Goal: Task Accomplishment & Management: Manage account settings

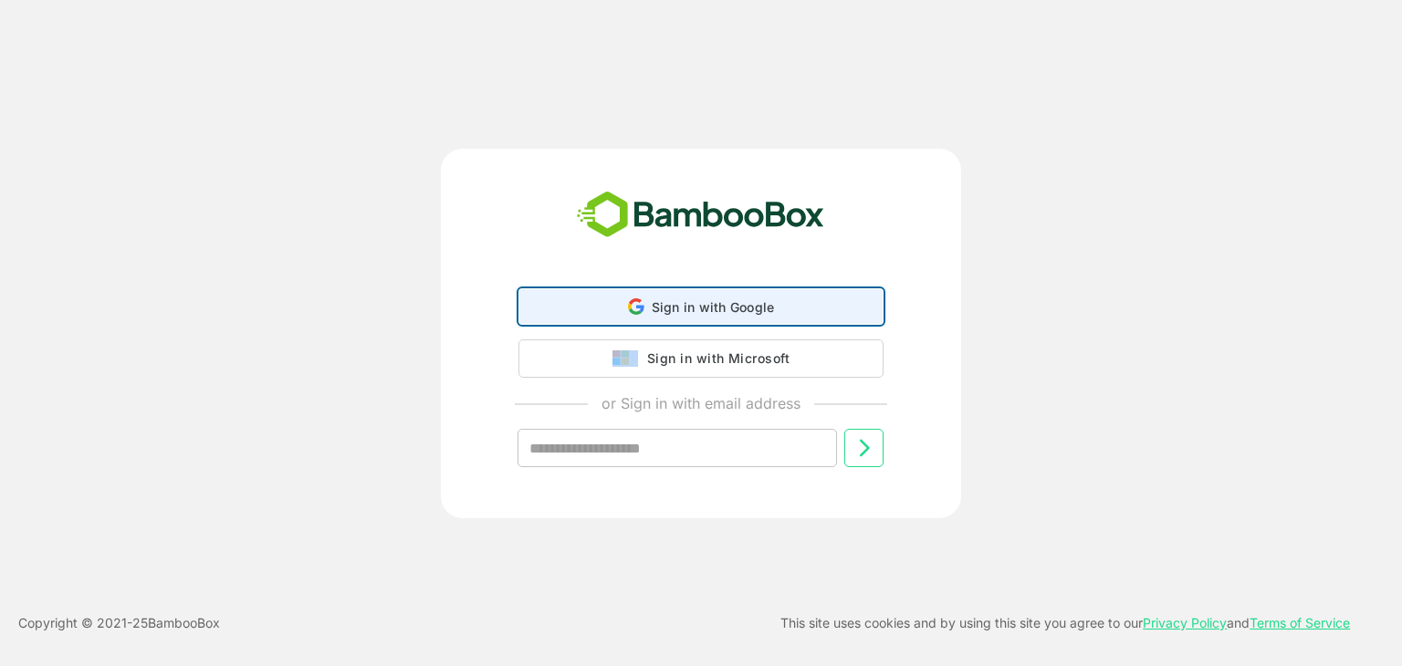
click at [707, 302] on span "Sign in with Google" at bounding box center [713, 307] width 123 height 16
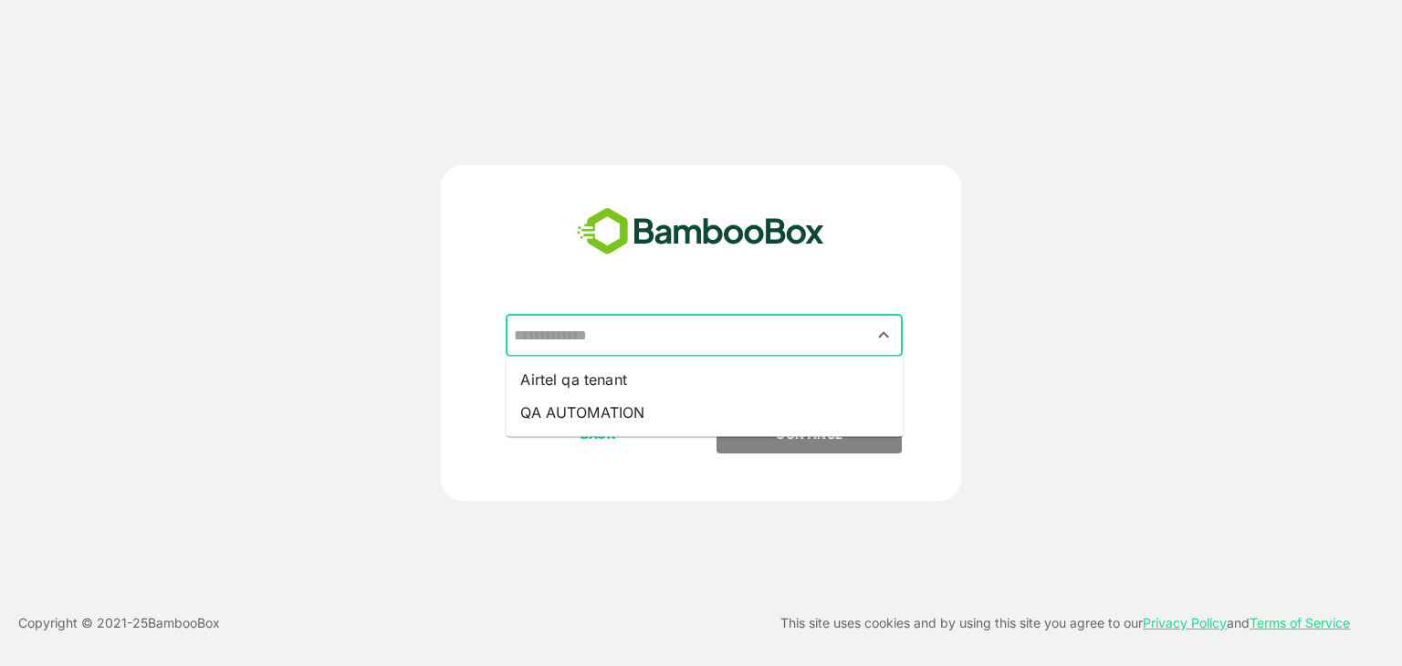
click at [607, 336] on input "text" at bounding box center [704, 336] width 390 height 35
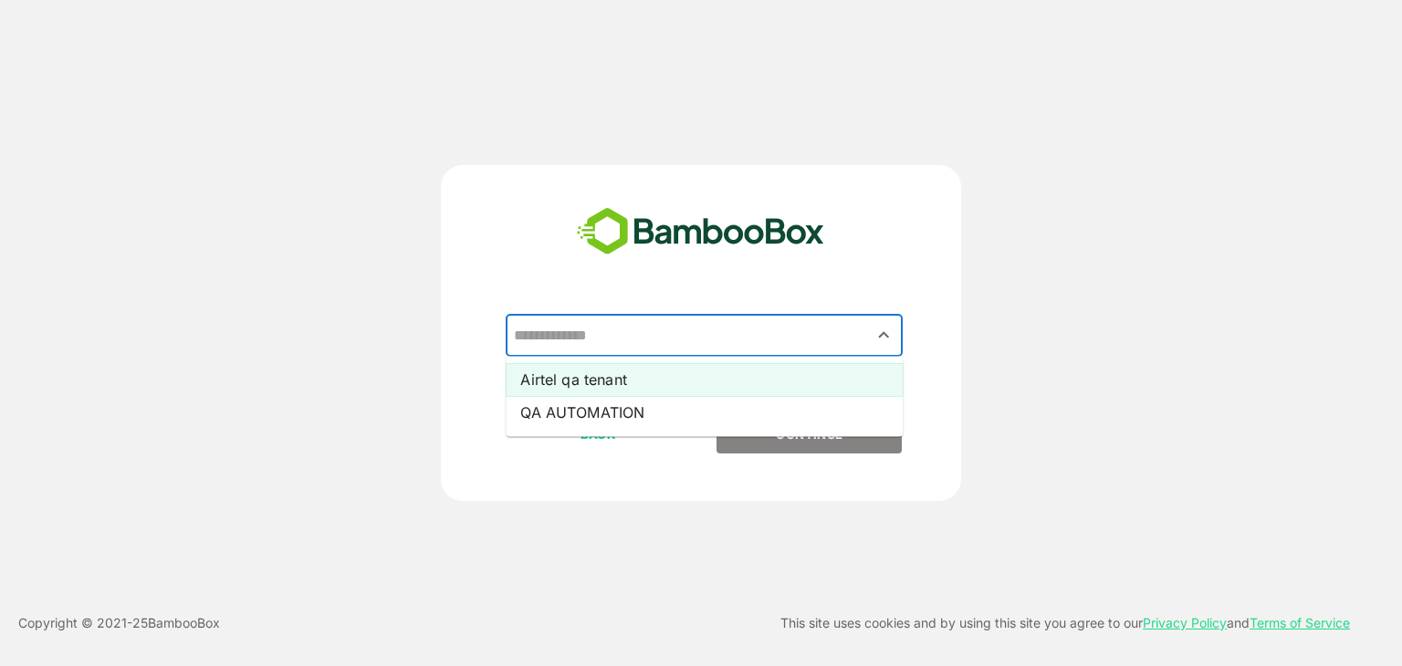
click at [599, 381] on li "Airtel qa tenant" at bounding box center [704, 379] width 397 height 33
type input "**********"
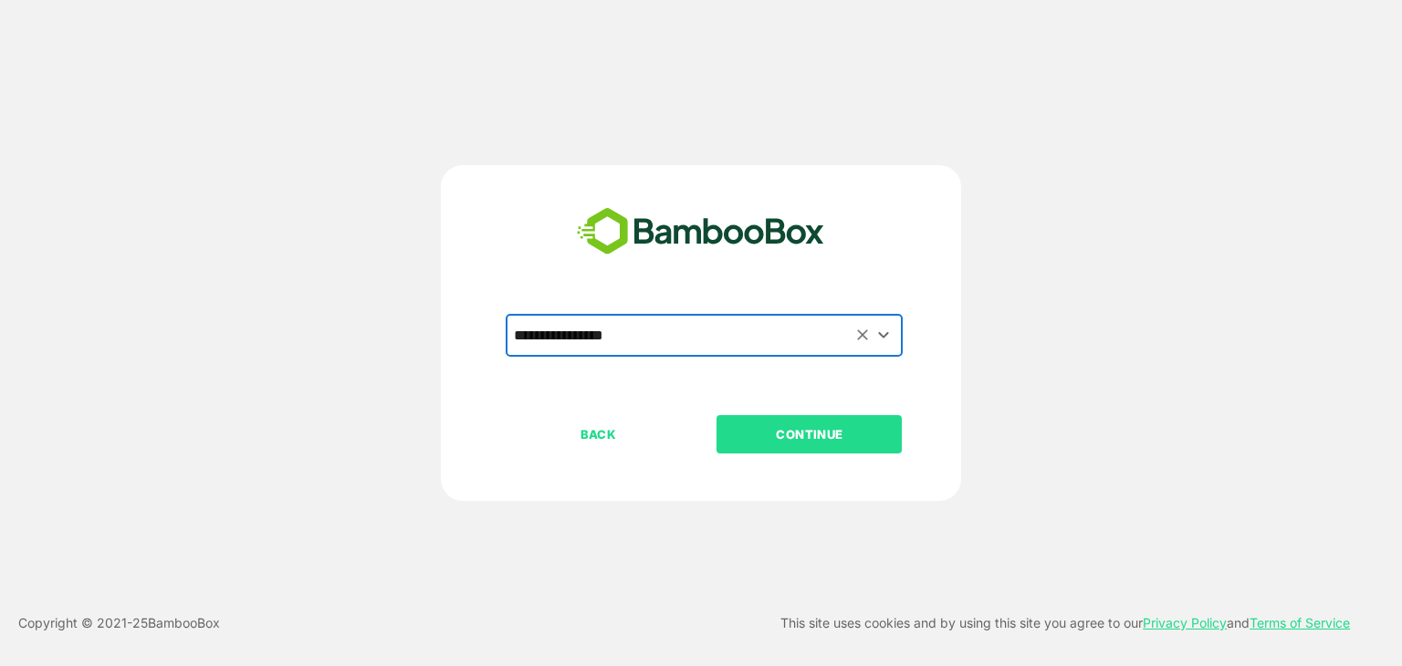
click at [792, 450] on button "CONTINUE" at bounding box center [808, 434] width 185 height 38
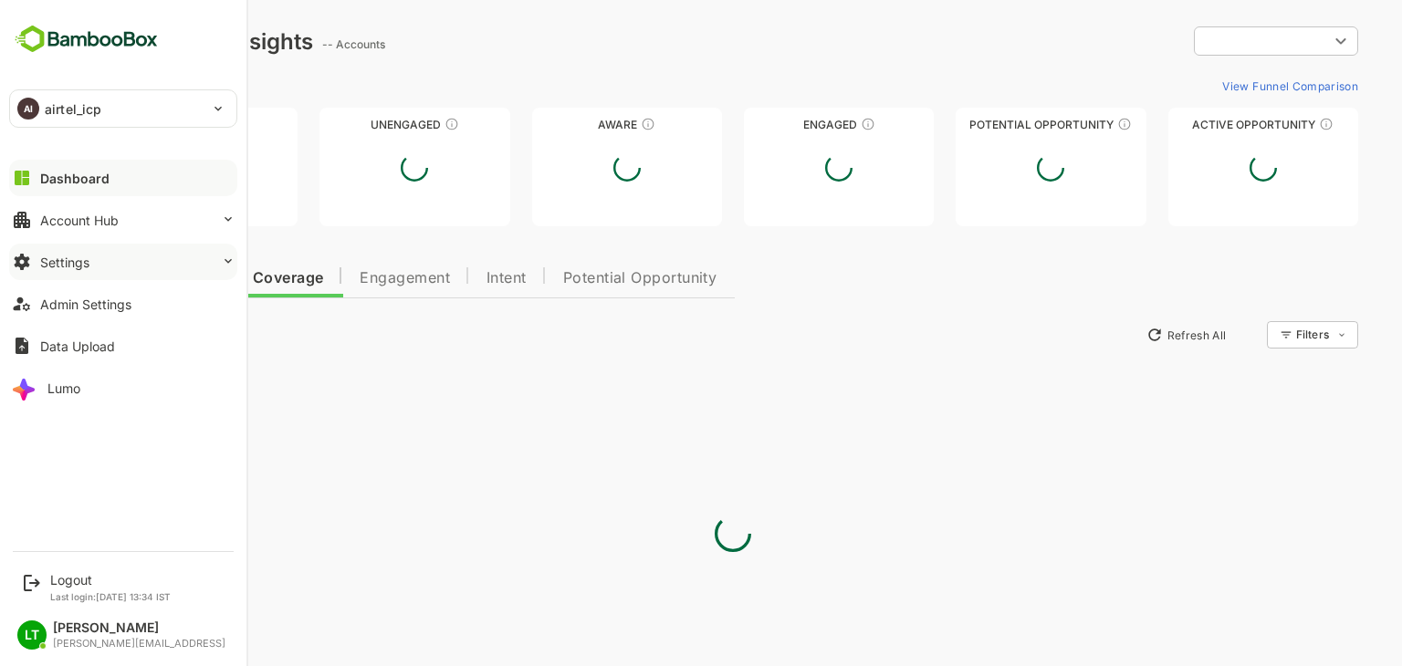
click at [78, 272] on button "Settings" at bounding box center [123, 262] width 228 height 37
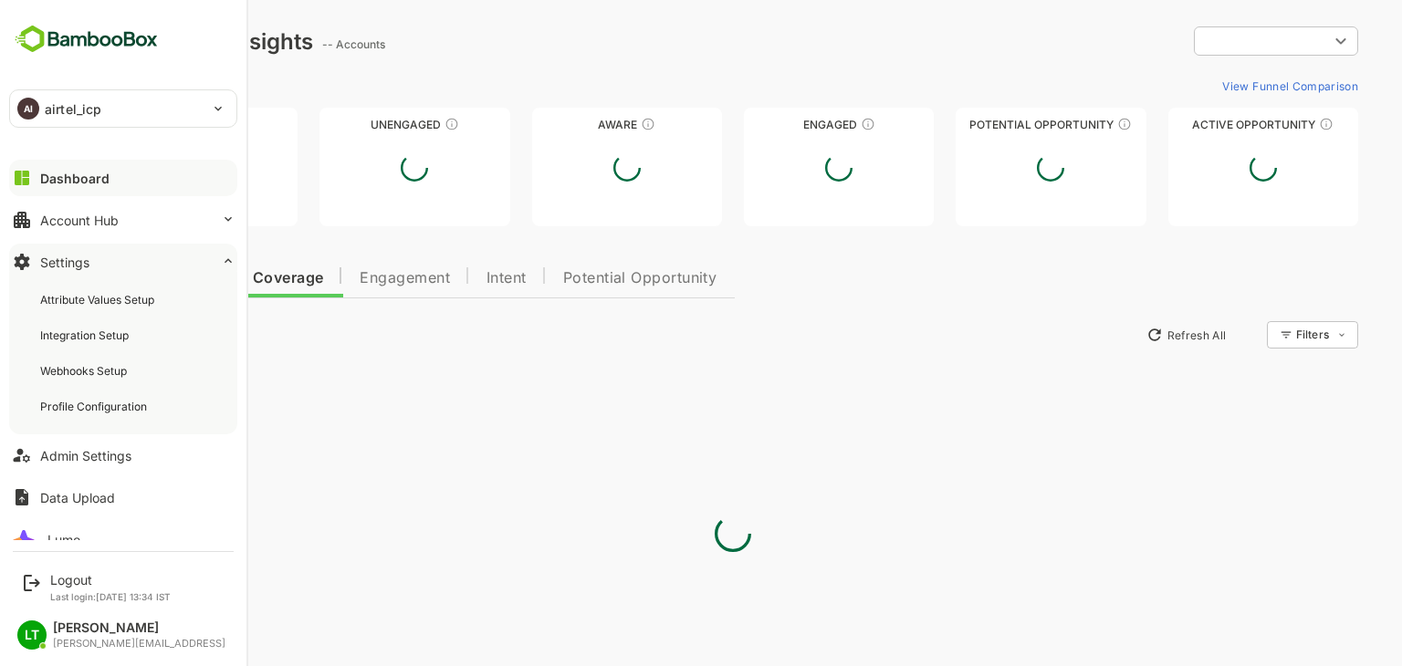
type input "**********"
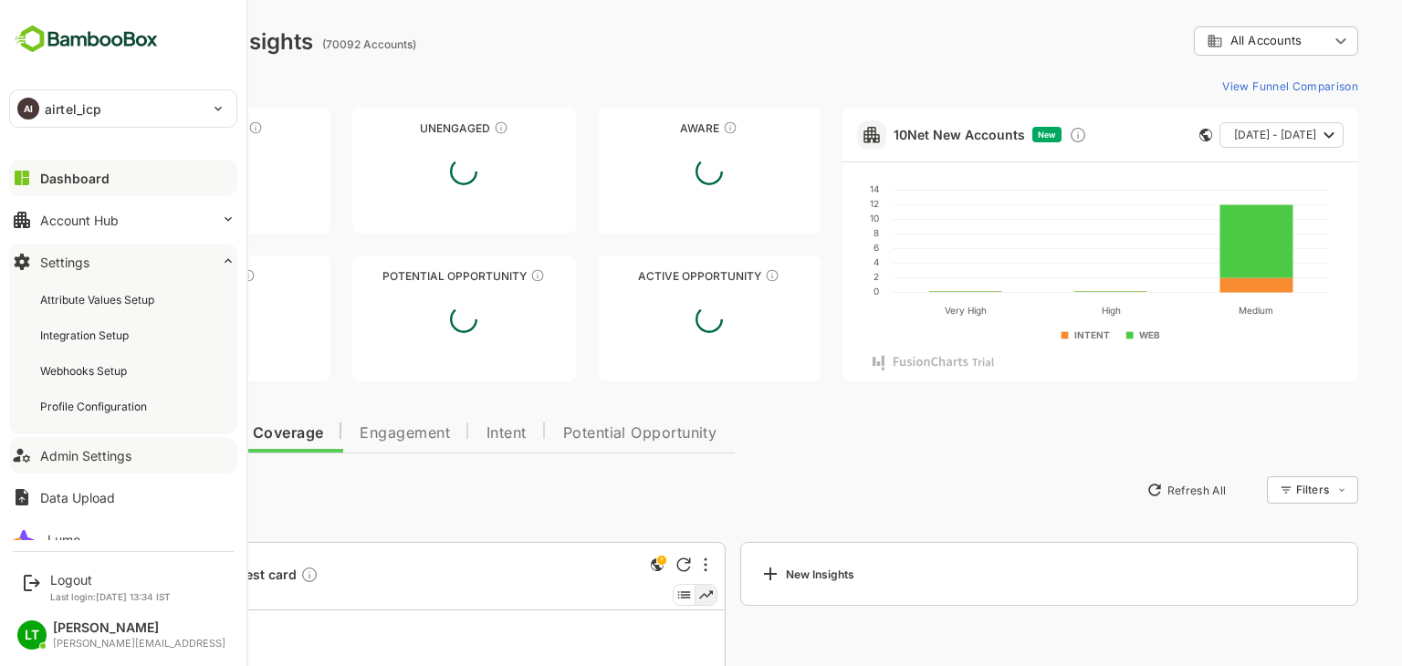
click at [84, 471] on button "Admin Settings" at bounding box center [123, 455] width 228 height 37
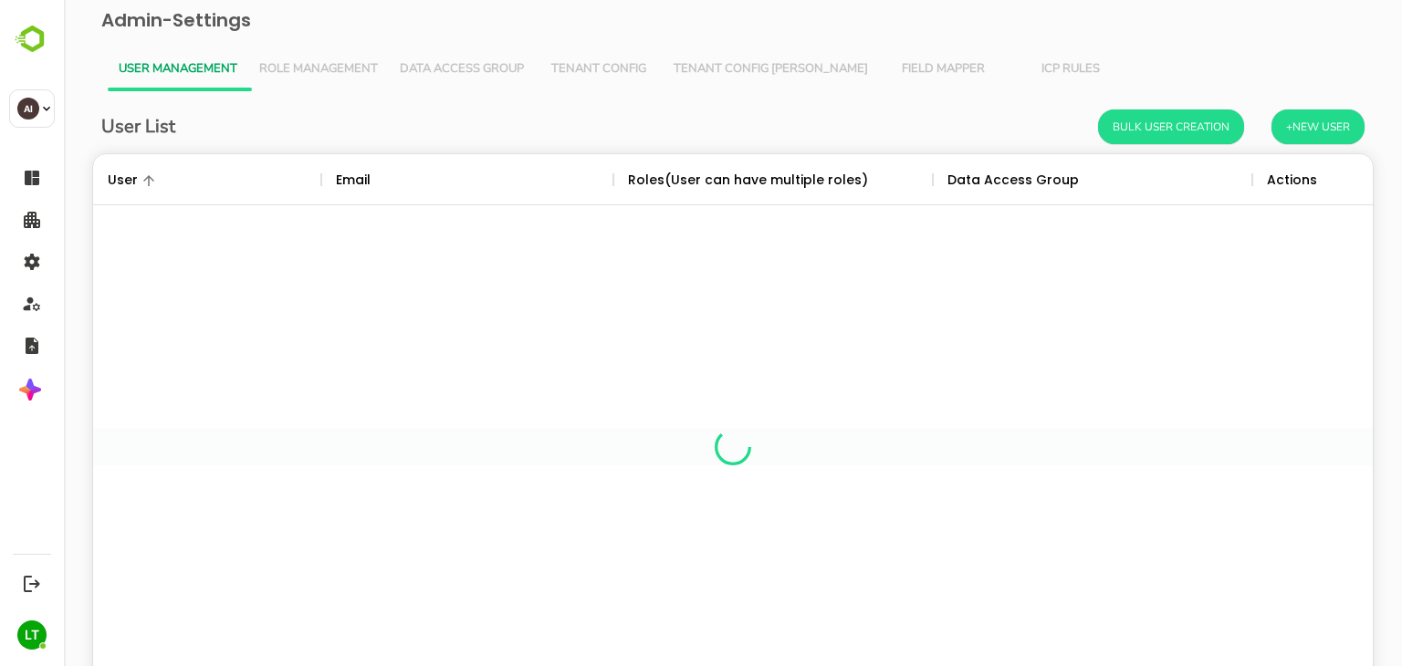
scroll to position [521, 1252]
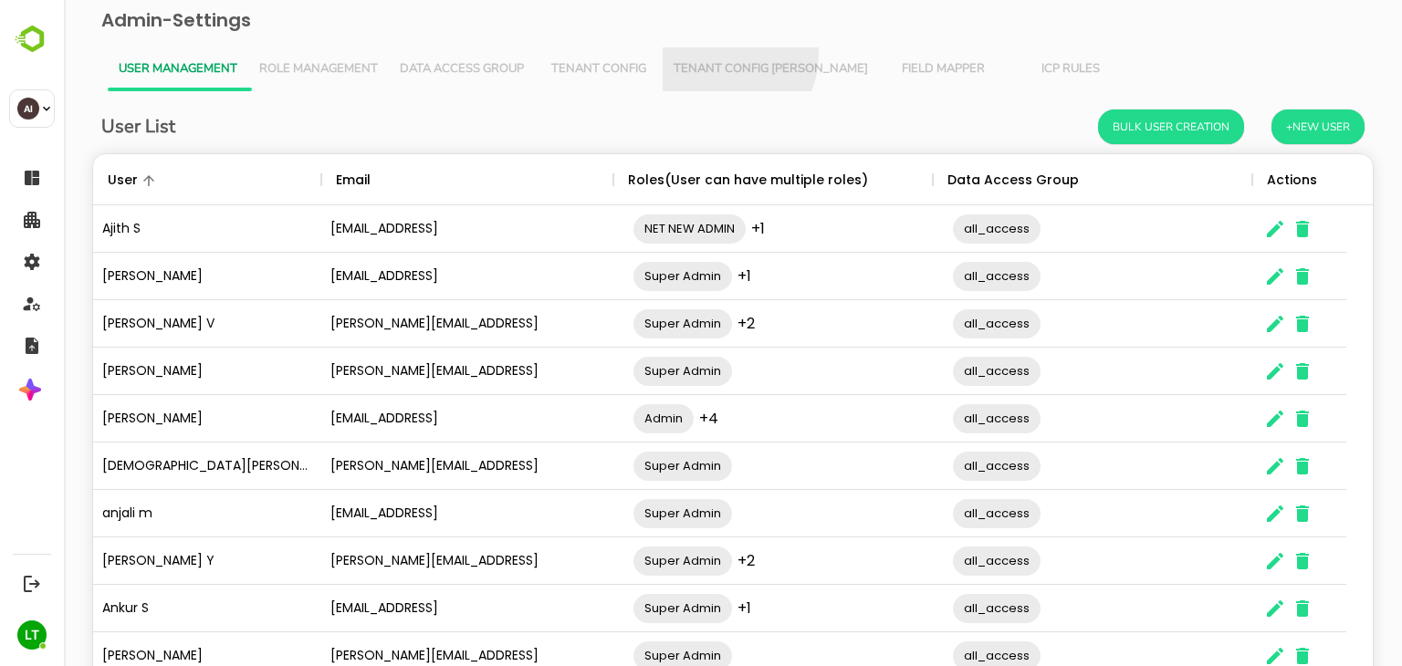
click at [713, 53] on button "Tenant Config [PERSON_NAME]" at bounding box center [771, 69] width 216 height 44
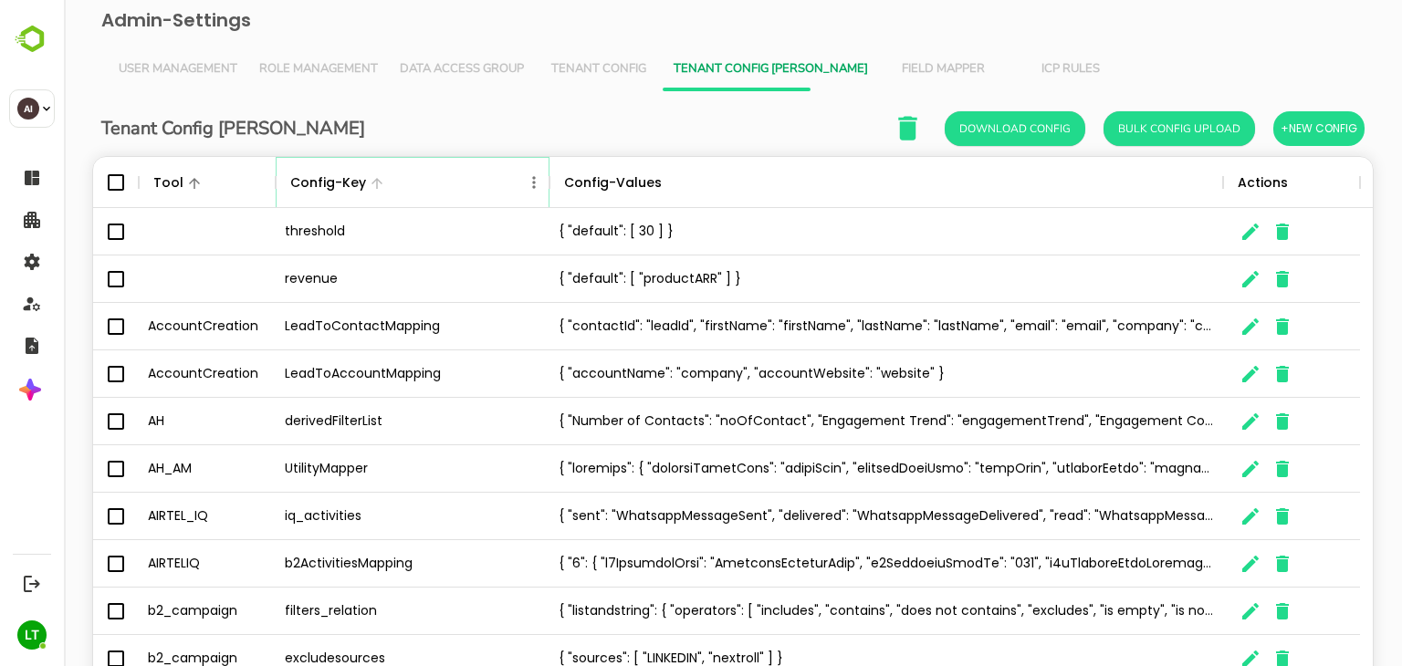
click at [532, 177] on icon "Menu" at bounding box center [533, 182] width 3 height 12
click at [496, 311] on li "Filter" at bounding box center [483, 315] width 126 height 33
select select "*********"
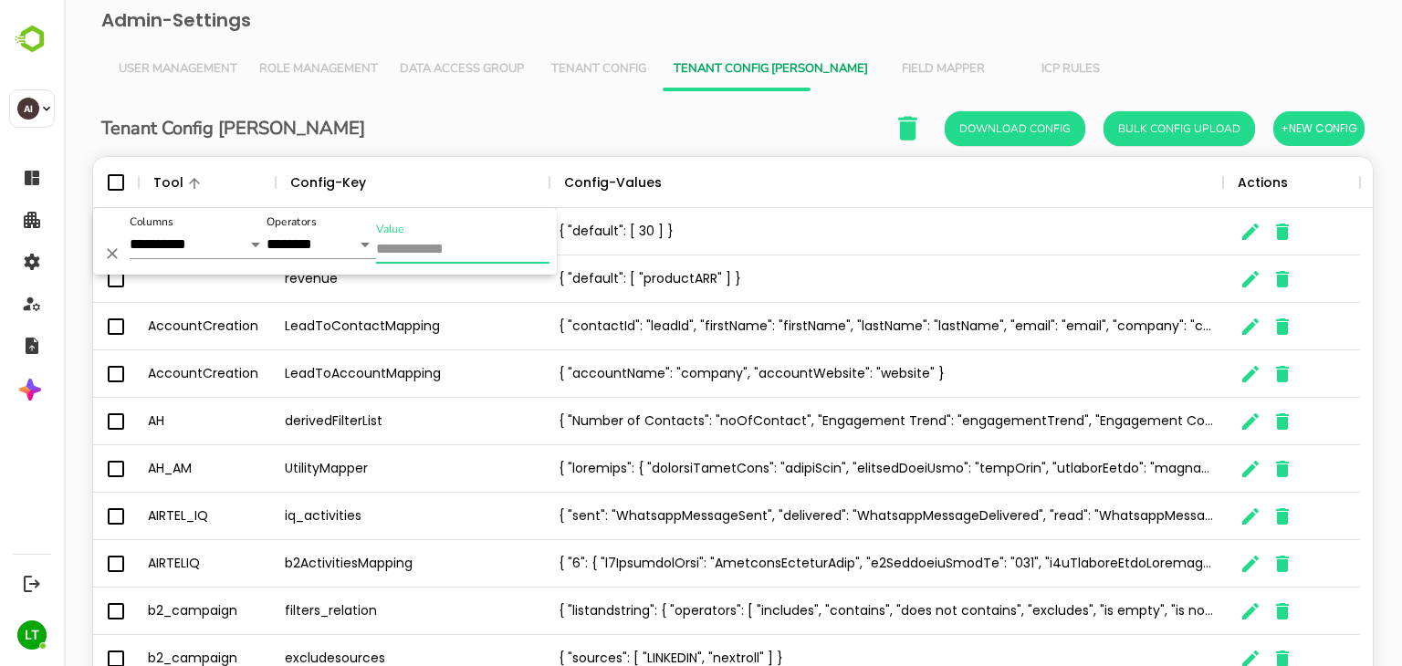
click at [496, 249] on input "Value" at bounding box center [462, 250] width 173 height 26
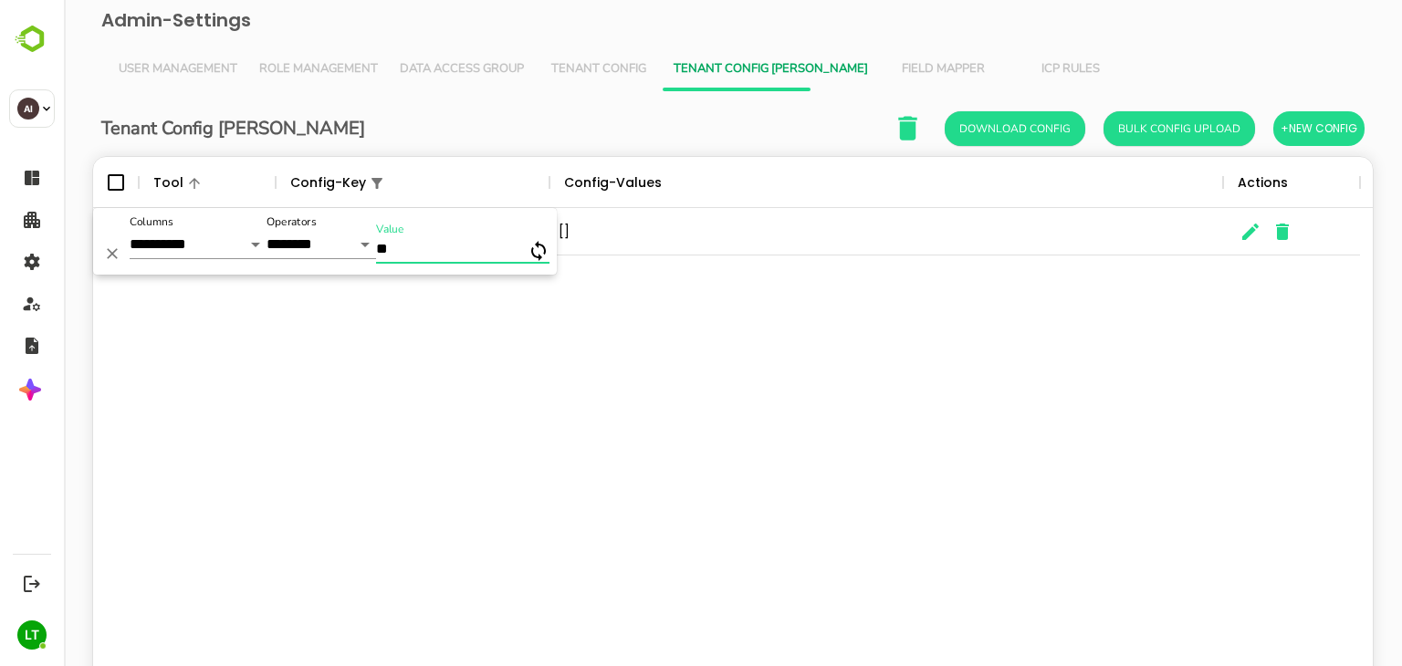
type input "*"
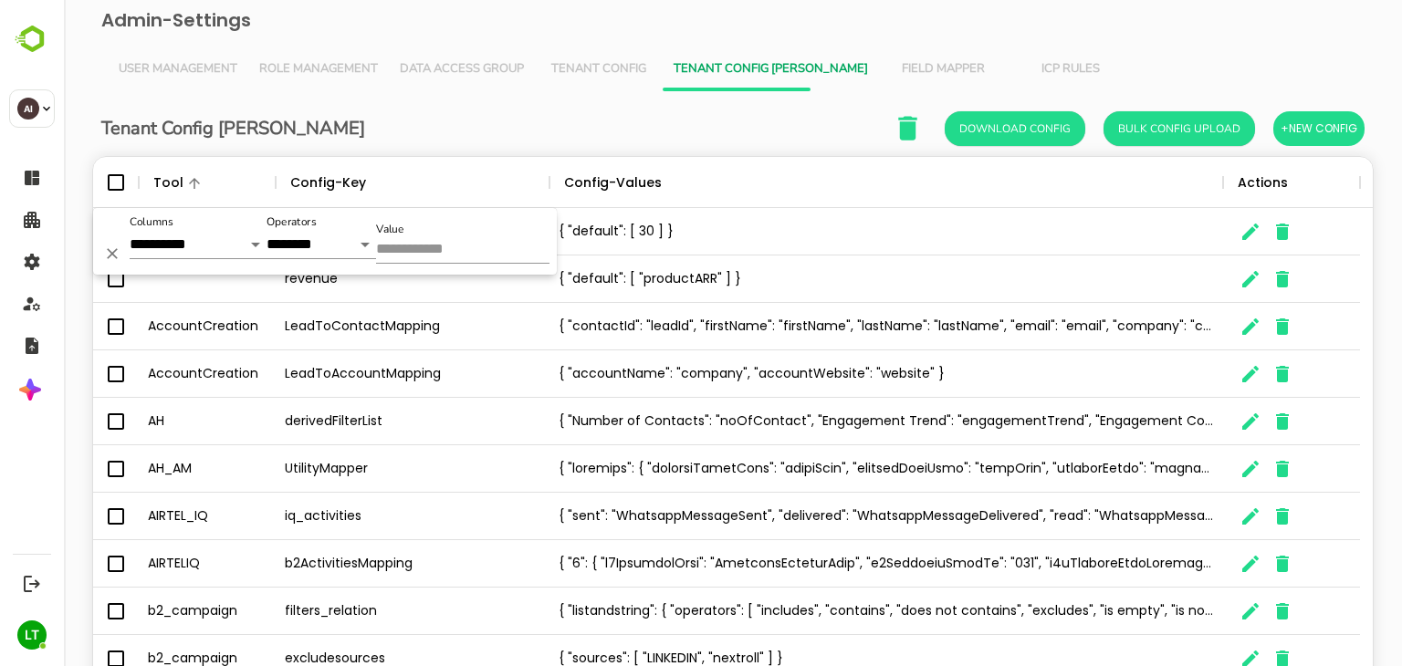
click at [595, 329] on div "{ "contactId": "leadId", "firstName": "firstName", "lastName": "lastName", "ema…" at bounding box center [886, 326] width 674 height 47
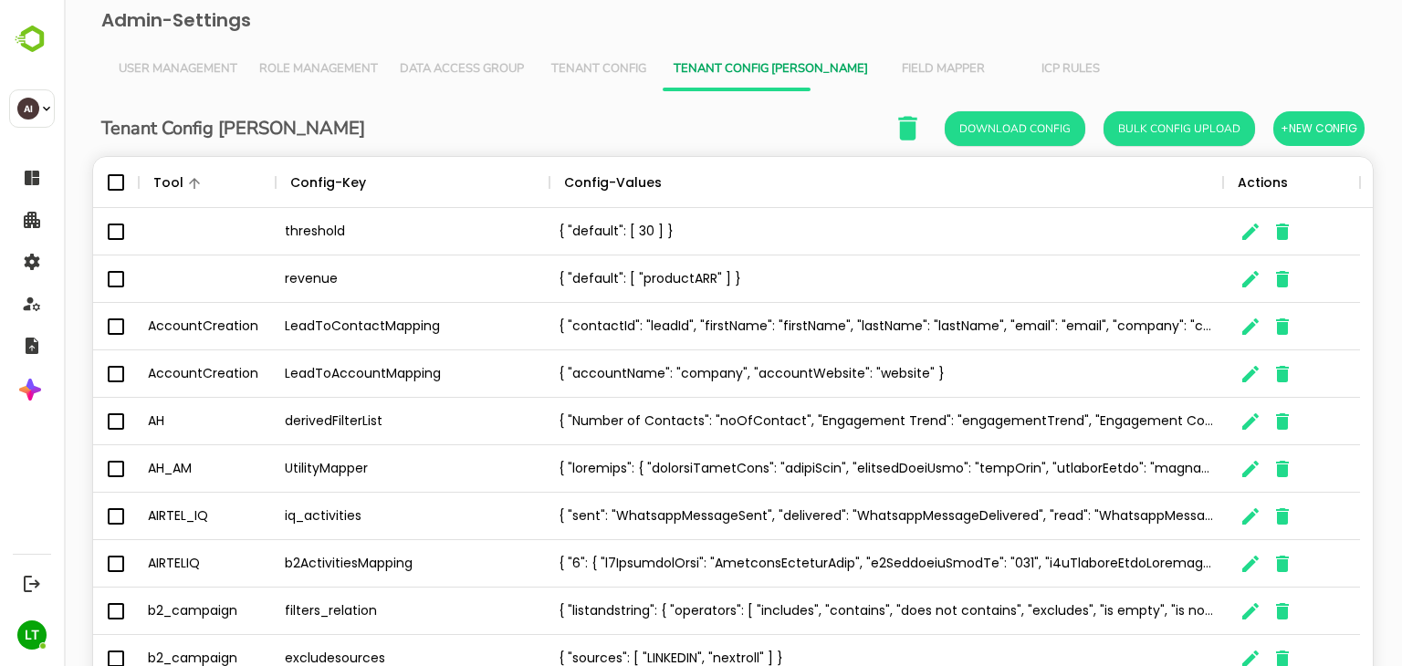
click at [589, 141] on div "Tenant Config Json Download Config Bulk Config Upload +New Config" at bounding box center [732, 128] width 1263 height 37
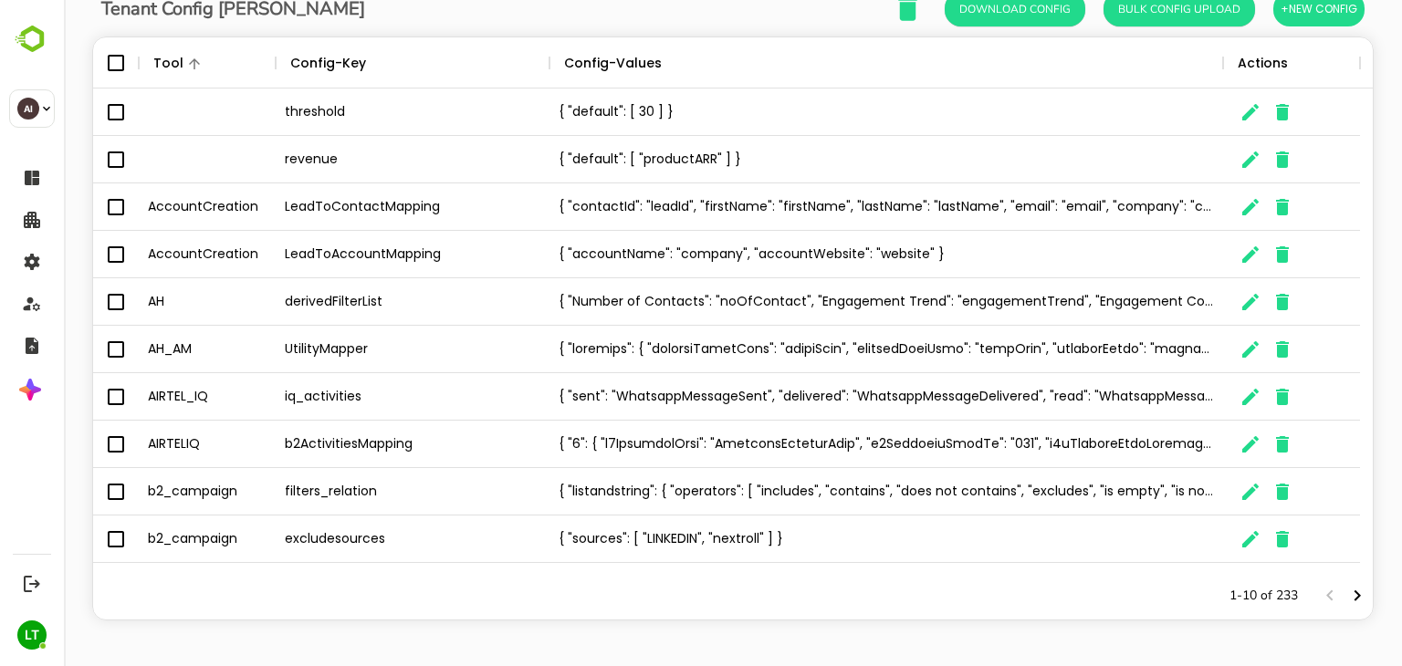
scroll to position [0, 0]
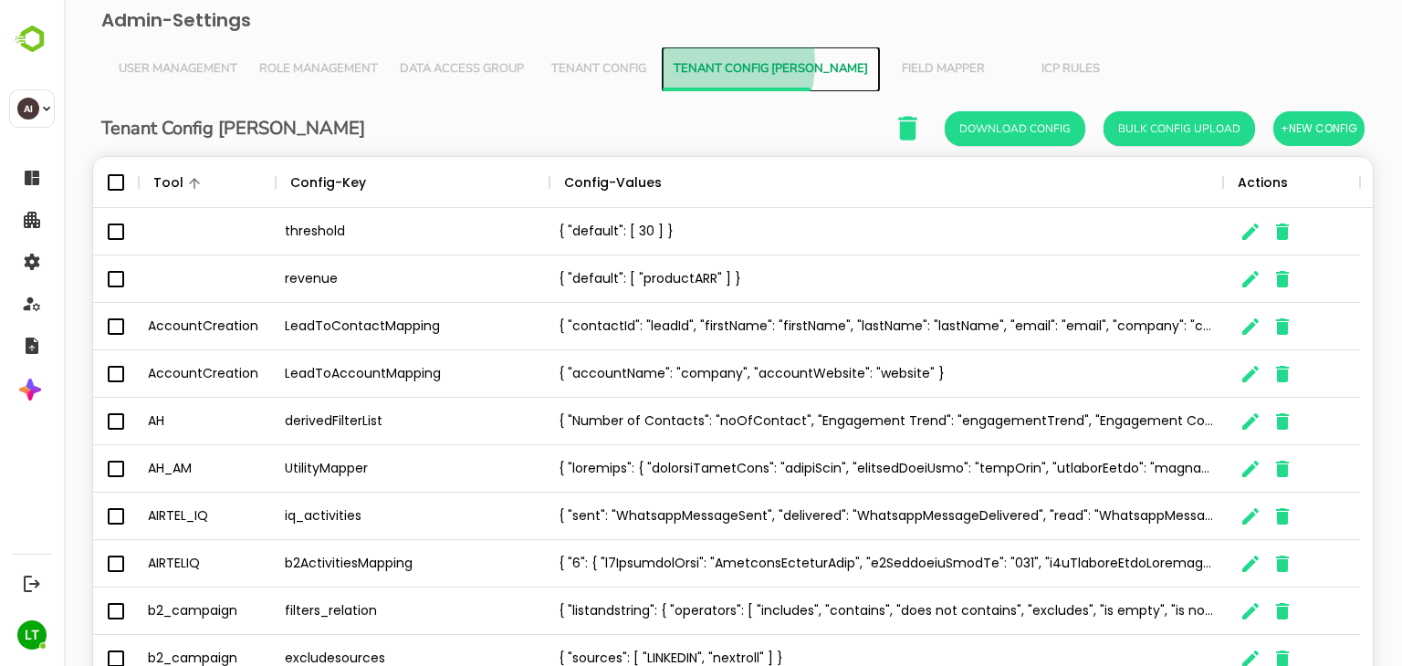
click at [706, 64] on span "Tenant Config [PERSON_NAME]" at bounding box center [771, 69] width 194 height 15
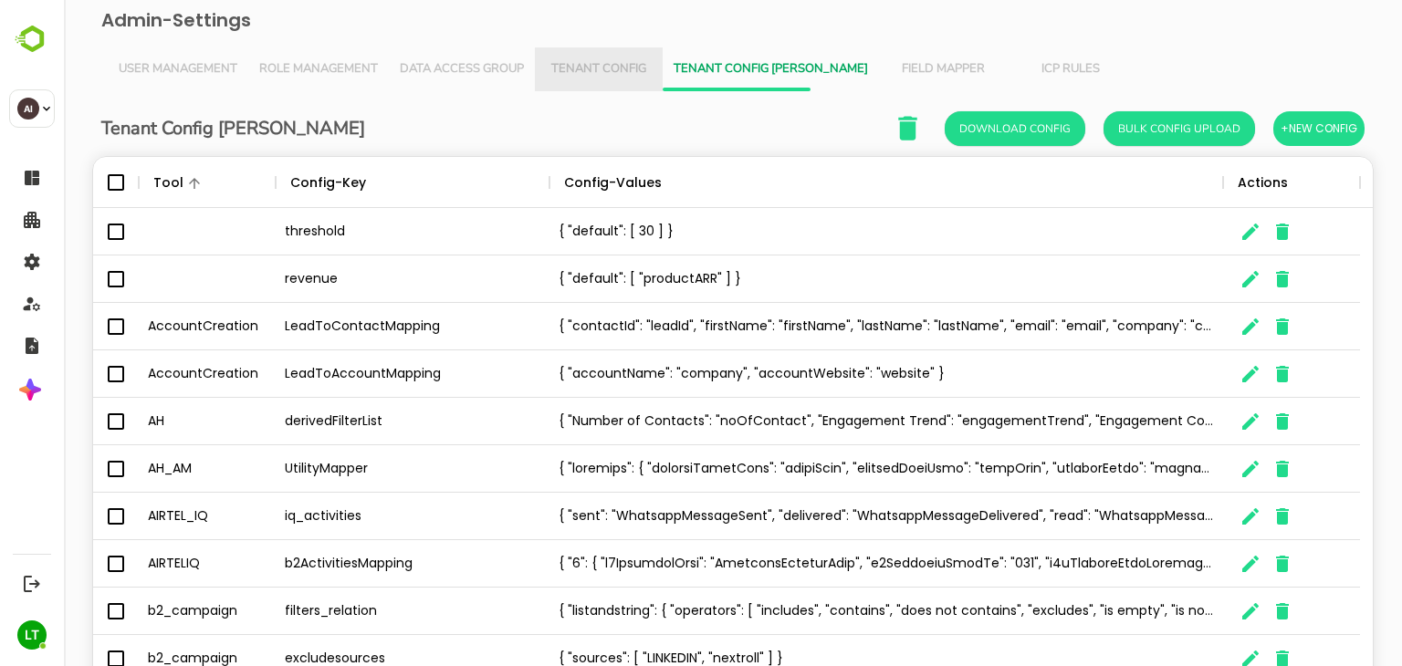
click at [632, 71] on span "Tenant Config" at bounding box center [599, 69] width 106 height 15
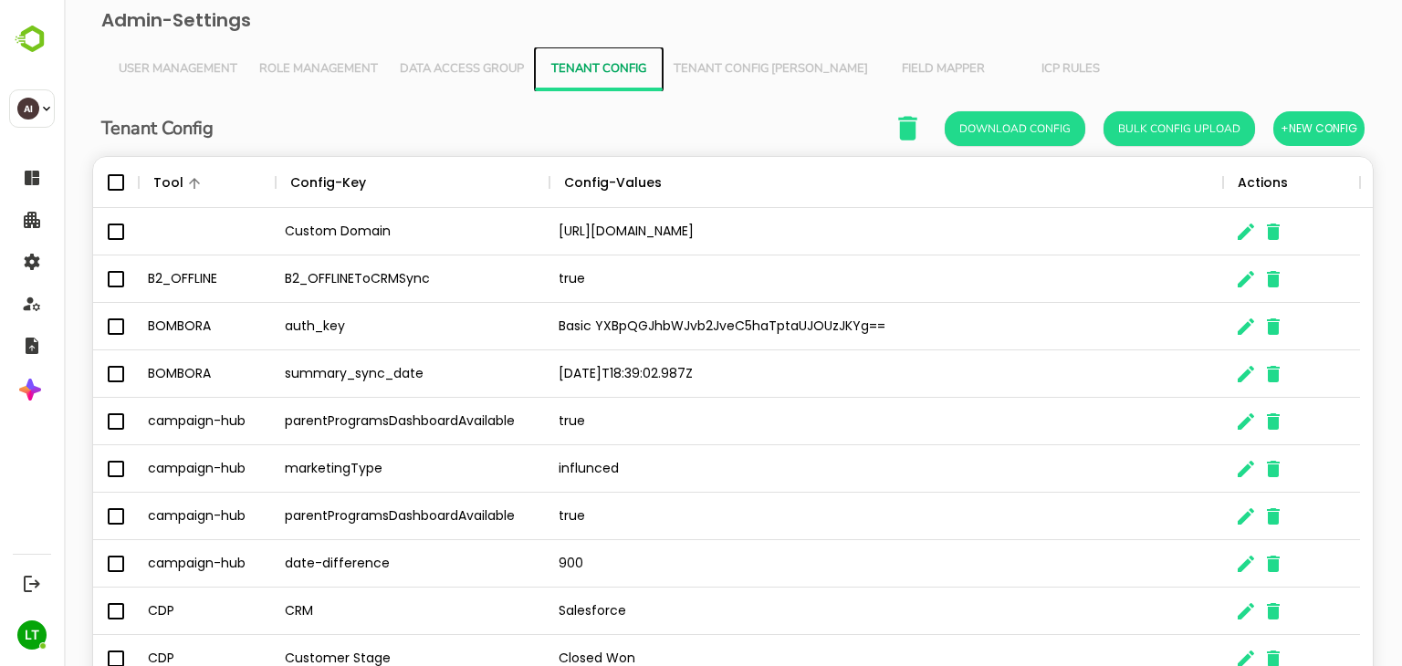
scroll to position [521, 1252]
click at [711, 68] on span "Tenant Config [PERSON_NAME]" at bounding box center [771, 69] width 194 height 15
